Goal: Task Accomplishment & Management: Manage account settings

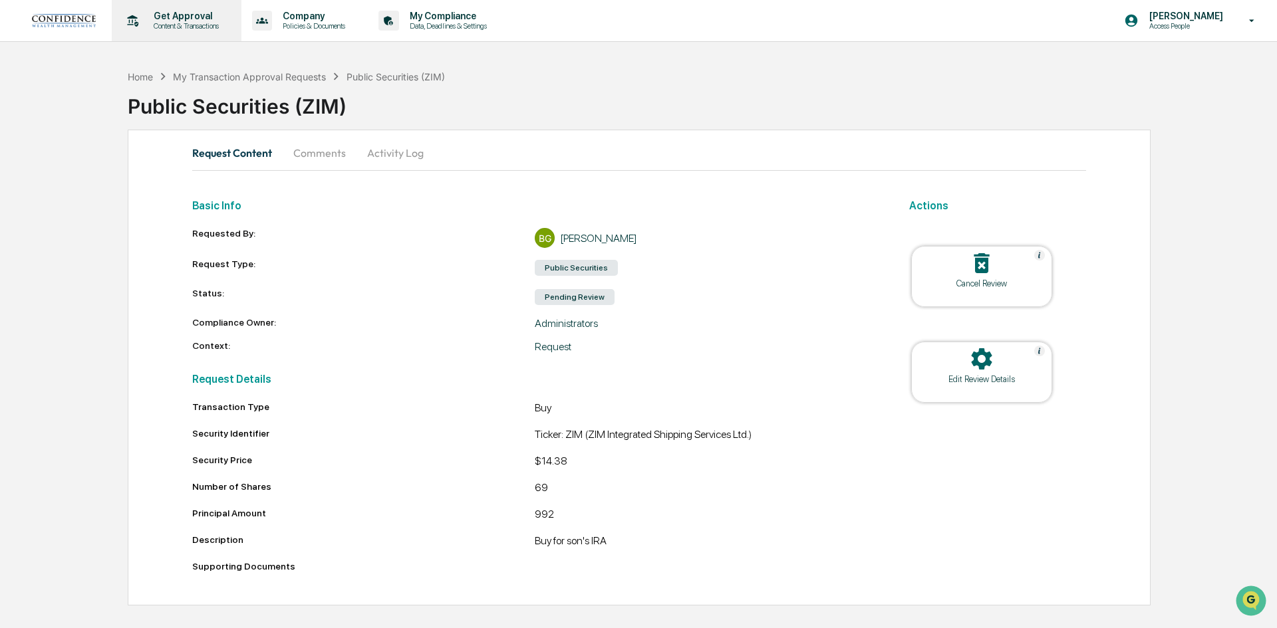
click at [200, 24] on p "Content & Transactions" at bounding box center [184, 25] width 82 height 9
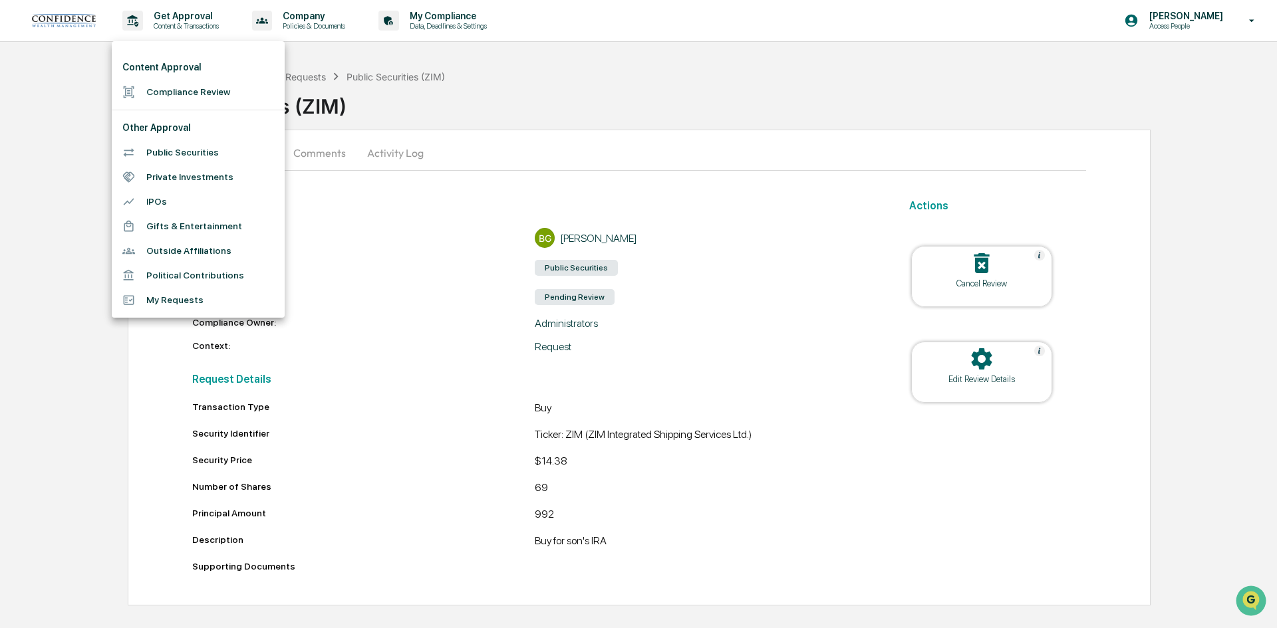
click at [178, 299] on li "My Requests" at bounding box center [198, 300] width 173 height 25
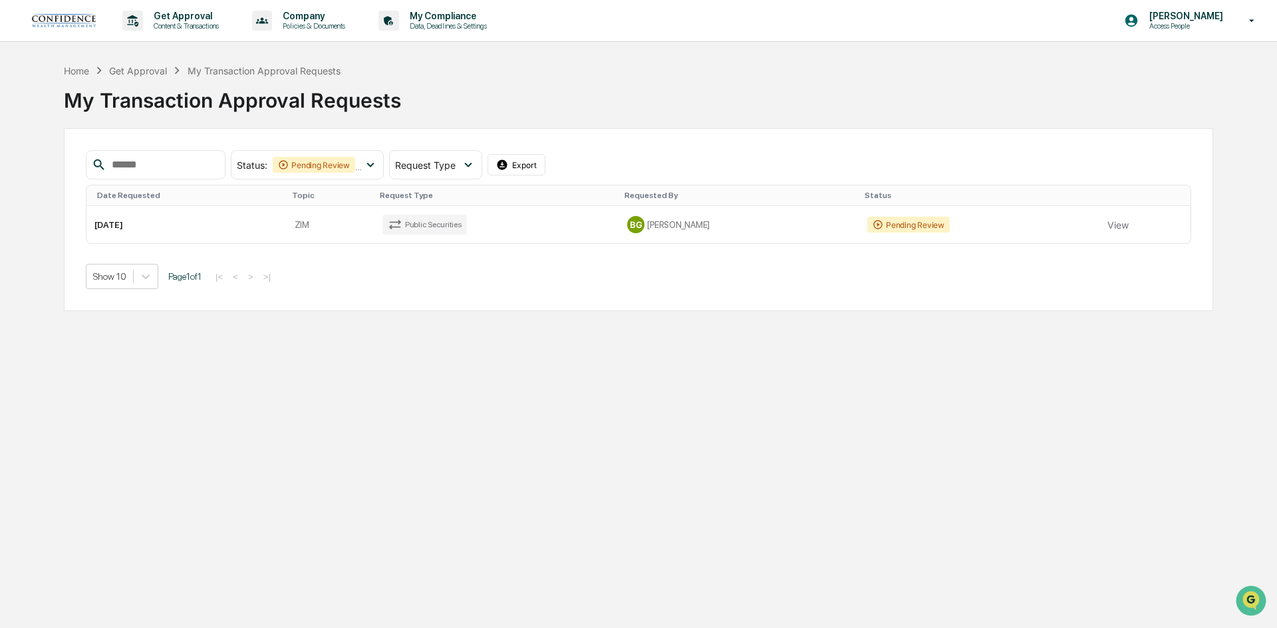
click at [68, 0] on link at bounding box center [72, 20] width 80 height 41
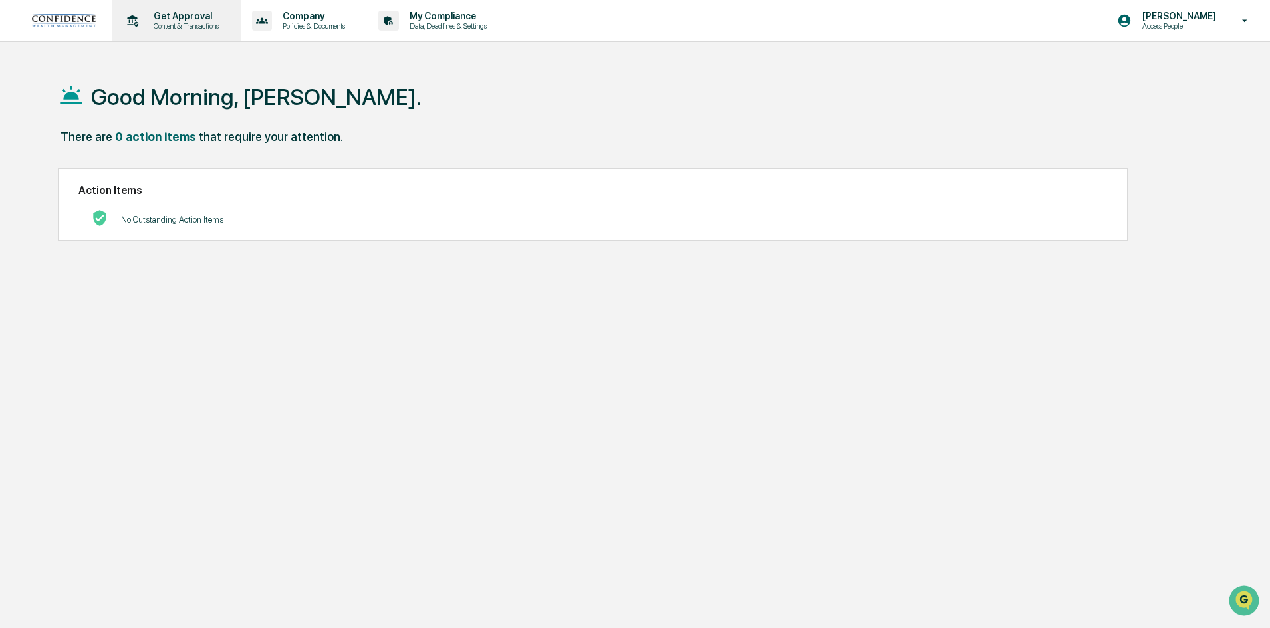
click at [156, 13] on p "Get Approval" at bounding box center [184, 16] width 82 height 11
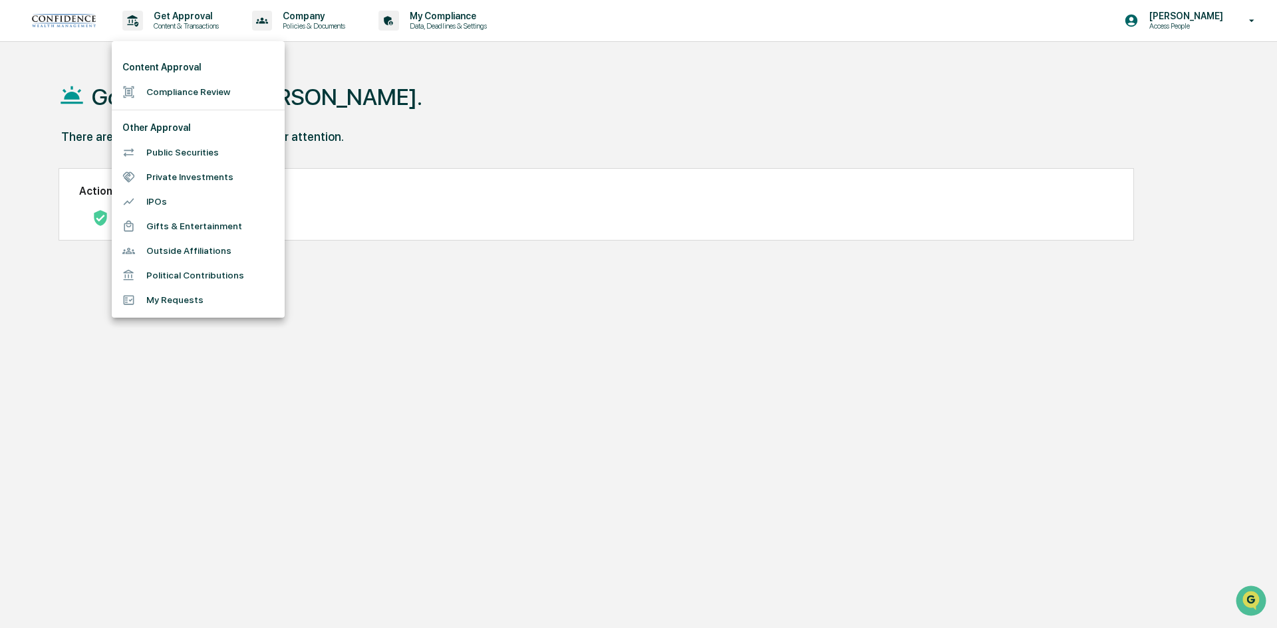
click at [184, 292] on li "My Requests" at bounding box center [198, 300] width 173 height 25
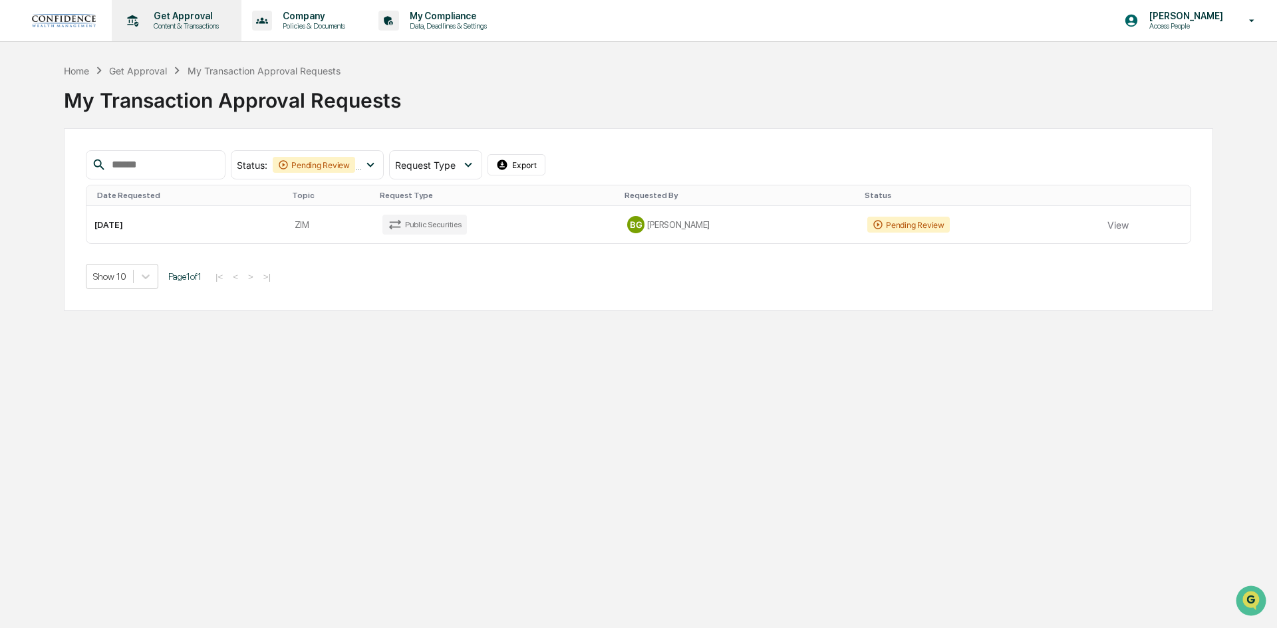
click at [175, 21] on p "Get Approval" at bounding box center [184, 16] width 82 height 11
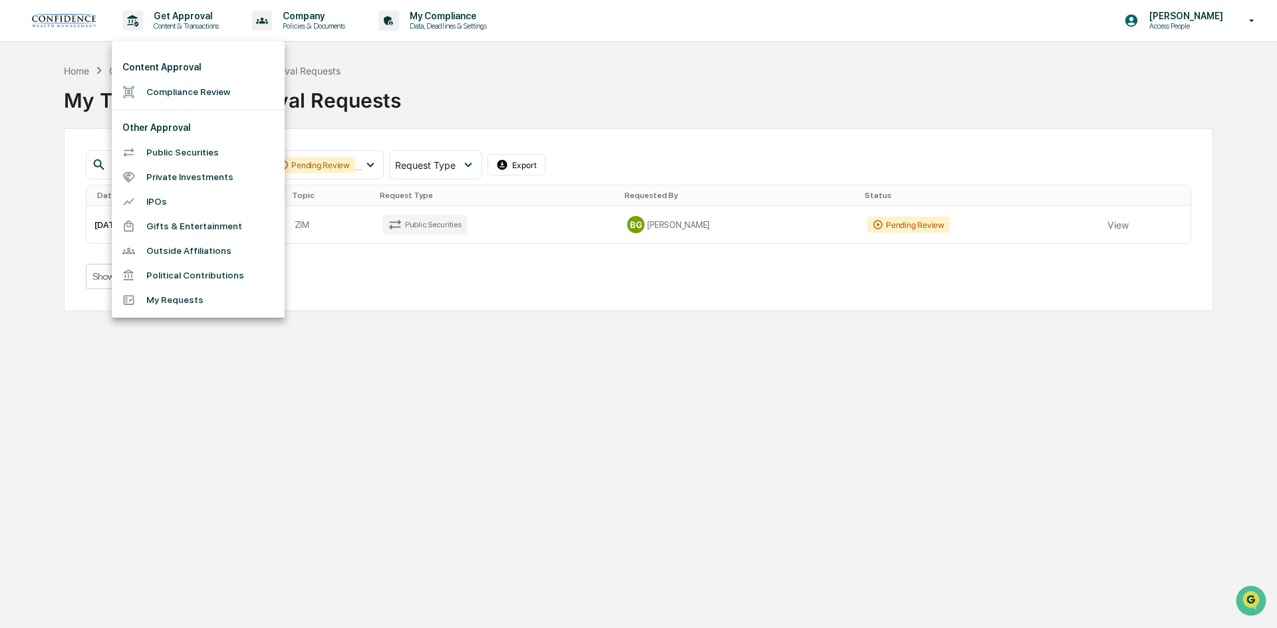
click at [178, 312] on ul "Content Approval Compliance Review Other Approval Public Securities Private Inv…" at bounding box center [198, 179] width 173 height 277
click at [182, 300] on li "My Requests" at bounding box center [198, 300] width 173 height 25
